Goal: Browse casually

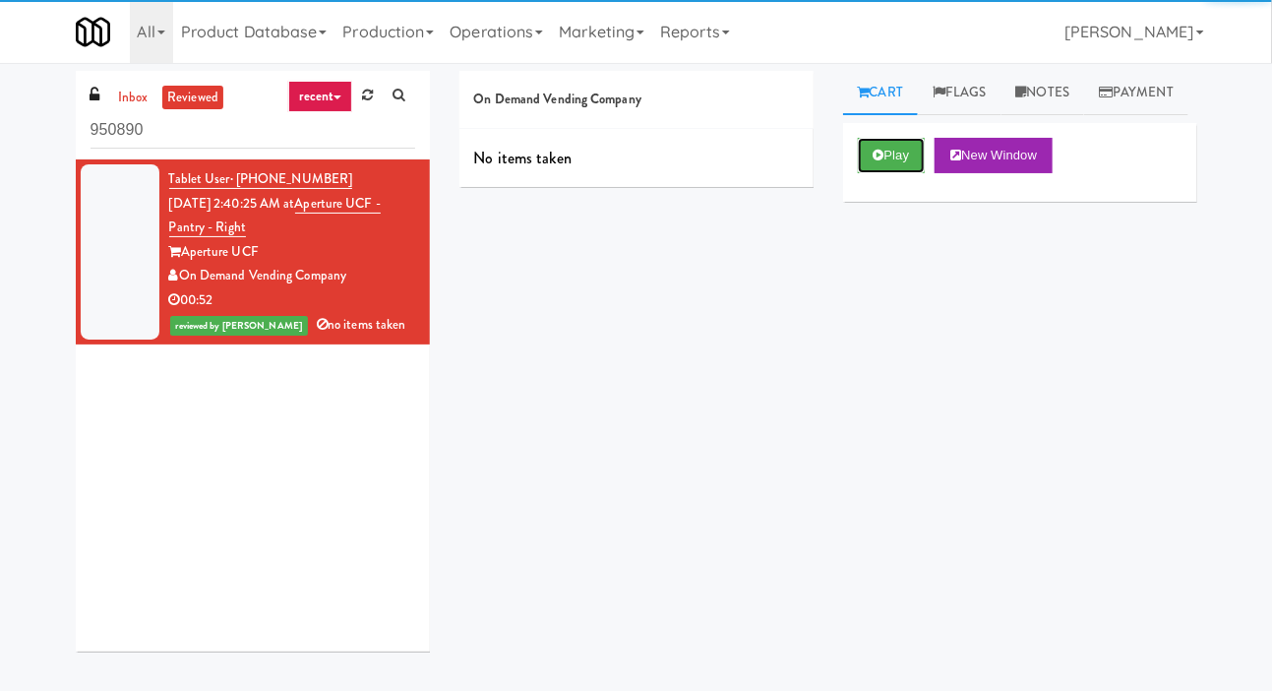
click at [902, 173] on button "Play" at bounding box center [892, 155] width 68 height 35
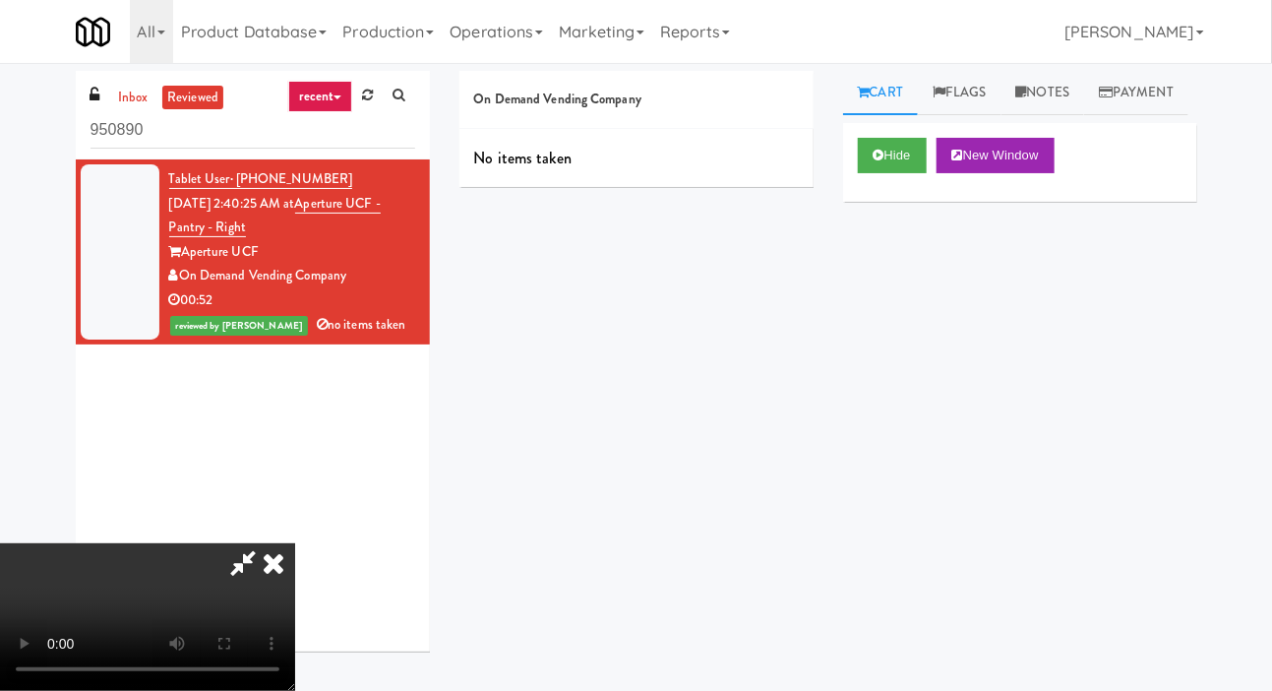
click at [1027, 88] on icon at bounding box center [1021, 92] width 11 height 13
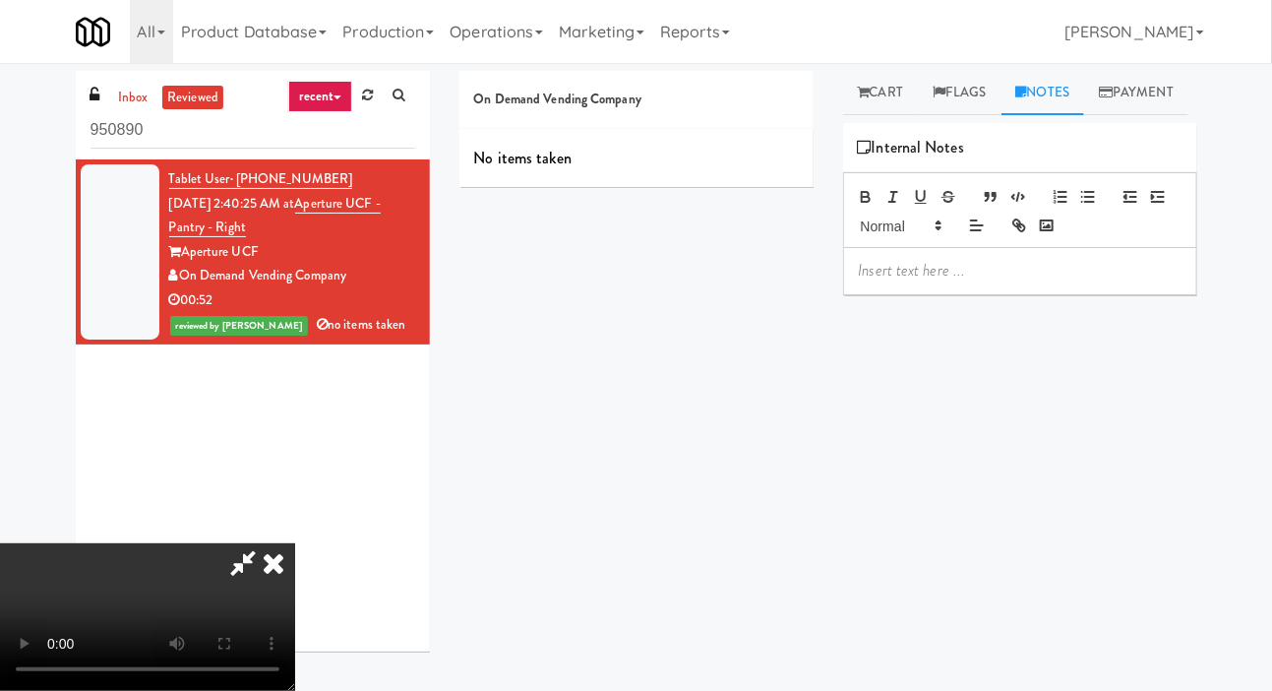
click at [895, 79] on link "Cart" at bounding box center [881, 93] width 76 height 44
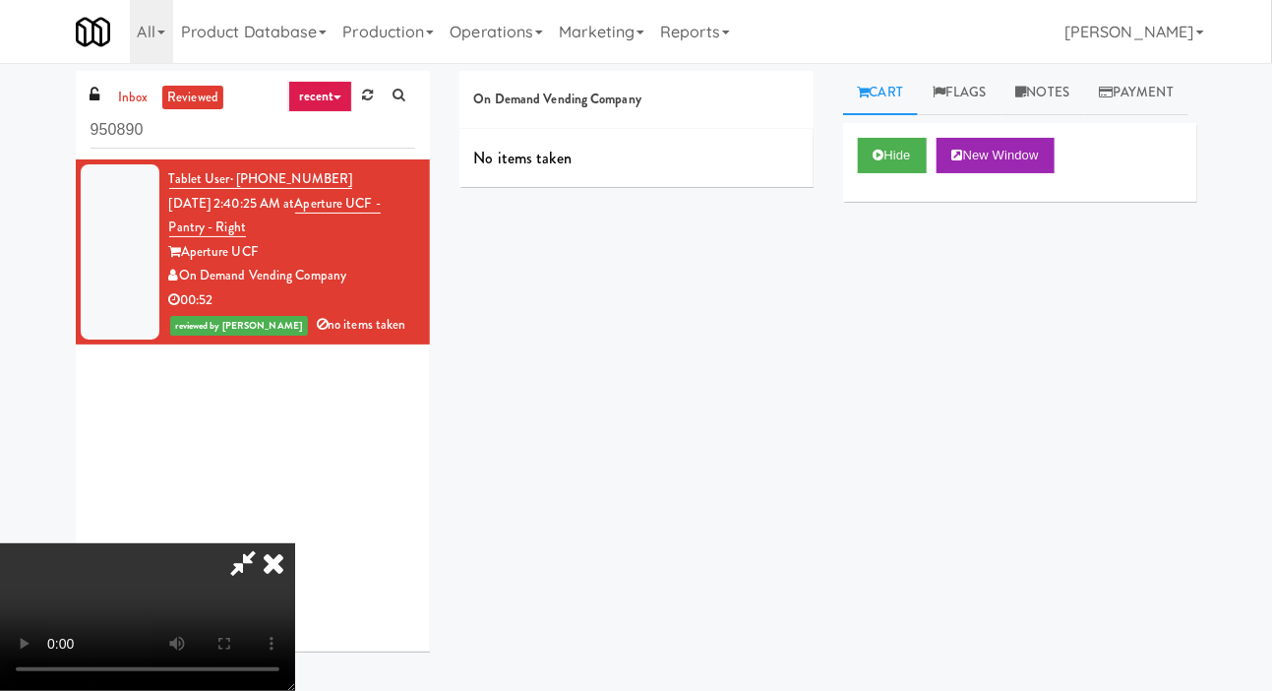
scroll to position [72, 0]
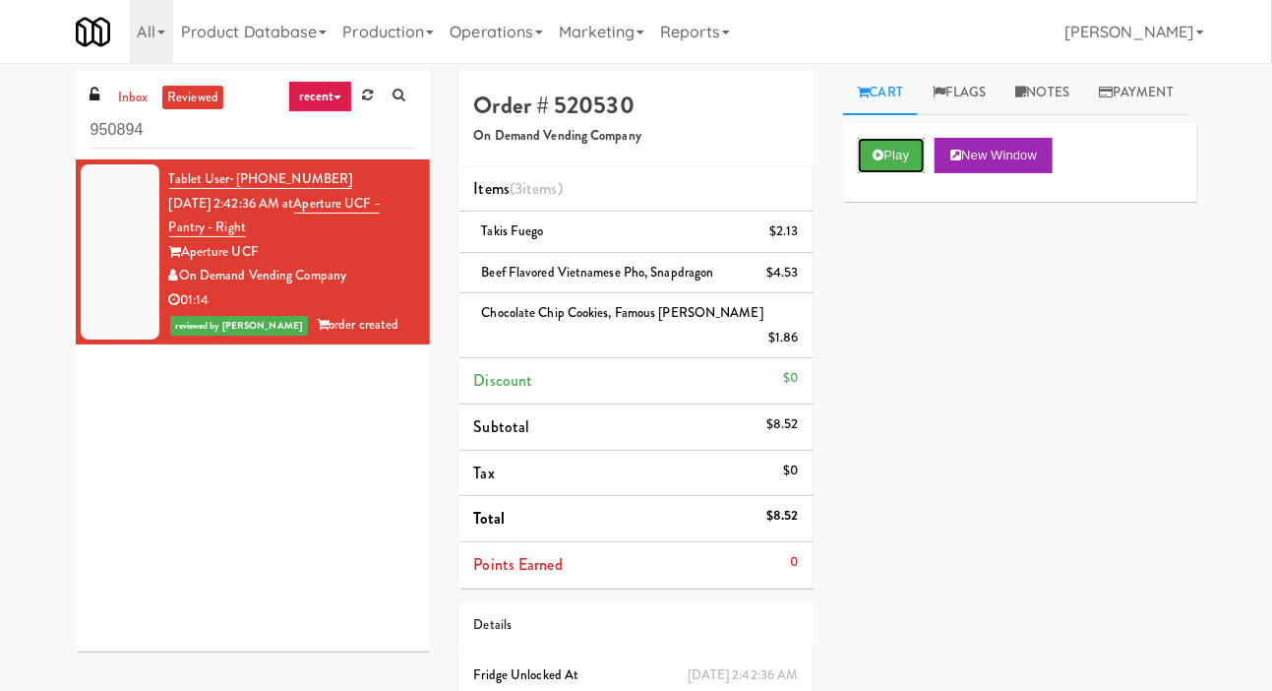
click at [900, 173] on button "Play" at bounding box center [892, 155] width 68 height 35
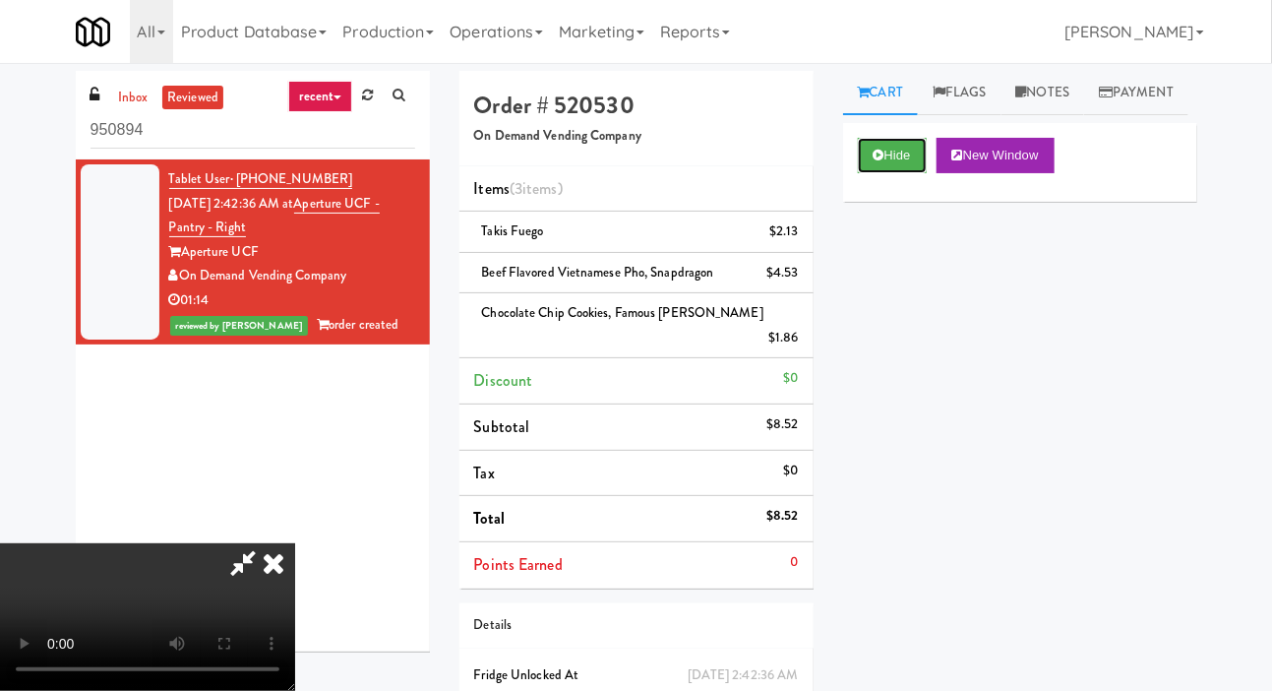
click at [888, 173] on button "Hide" at bounding box center [892, 155] width 69 height 35
